Goal: Information Seeking & Learning: Learn about a topic

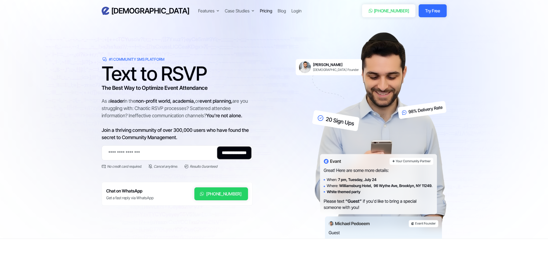
click at [260, 10] on div "Pricing" at bounding box center [266, 11] width 12 height 6
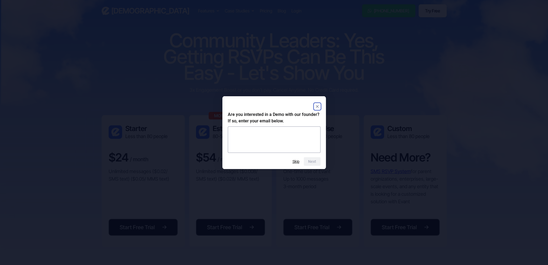
click at [318, 104] on rect "Close" at bounding box center [317, 106] width 6 height 6
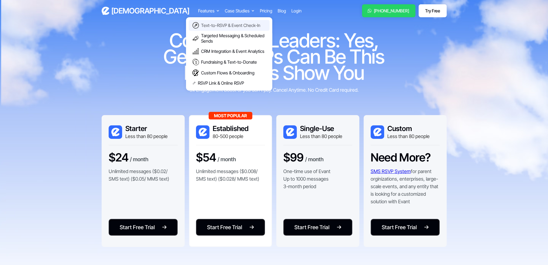
click at [201, 24] on div "Text-to-RSVP & Event Check-In" at bounding box center [230, 25] width 59 height 5
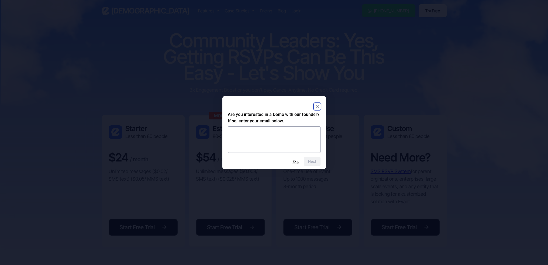
click at [317, 105] on rect "Close" at bounding box center [317, 106] width 6 height 6
